Goal: Task Accomplishment & Management: Manage account settings

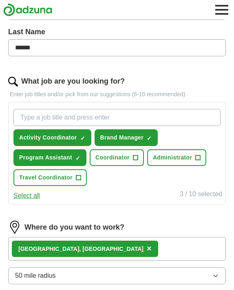
scroll to position [196, 0]
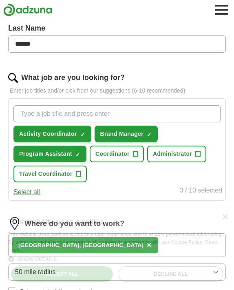
click at [30, 191] on button "Select all" at bounding box center [26, 192] width 26 height 10
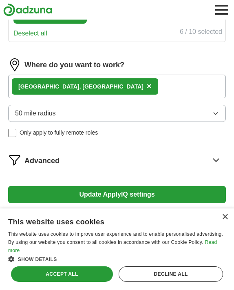
scroll to position [367, 0]
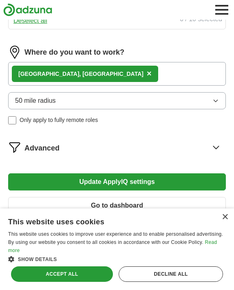
click at [52, 103] on span "50 mile radius" at bounding box center [35, 101] width 41 height 10
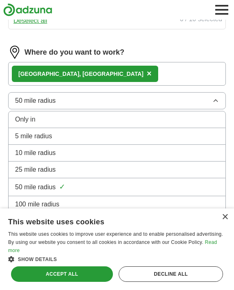
click at [42, 171] on span "25 mile radius" at bounding box center [35, 170] width 41 height 10
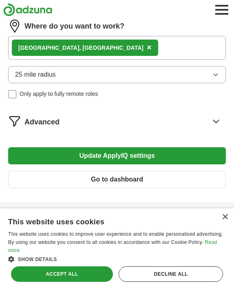
scroll to position [411, 0]
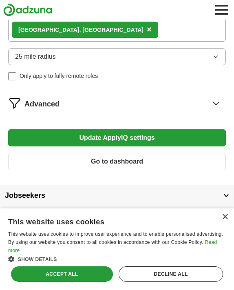
click at [49, 102] on span "Advanced" at bounding box center [41, 104] width 35 height 11
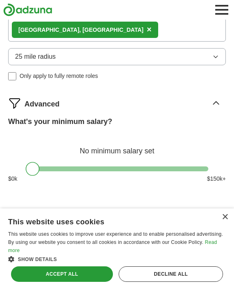
click at [51, 101] on span "Advanced" at bounding box center [41, 104] width 35 height 11
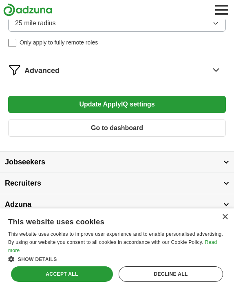
scroll to position [445, 0]
click at [65, 101] on button "Update ApplyIQ settings" at bounding box center [116, 104] width 217 height 17
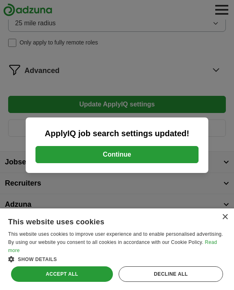
click at [67, 155] on button "Continue" at bounding box center [116, 154] width 163 height 17
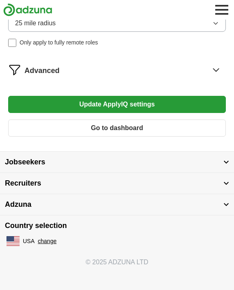
click at [91, 182] on button "Recruiters" at bounding box center [117, 183] width 234 height 21
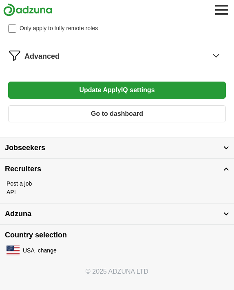
scroll to position [437, 0]
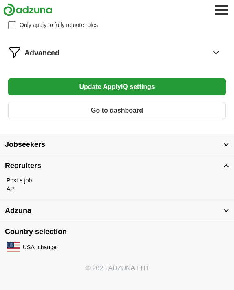
click at [47, 148] on button "Jobseekers" at bounding box center [117, 144] width 234 height 21
